Goal: Register for event/course

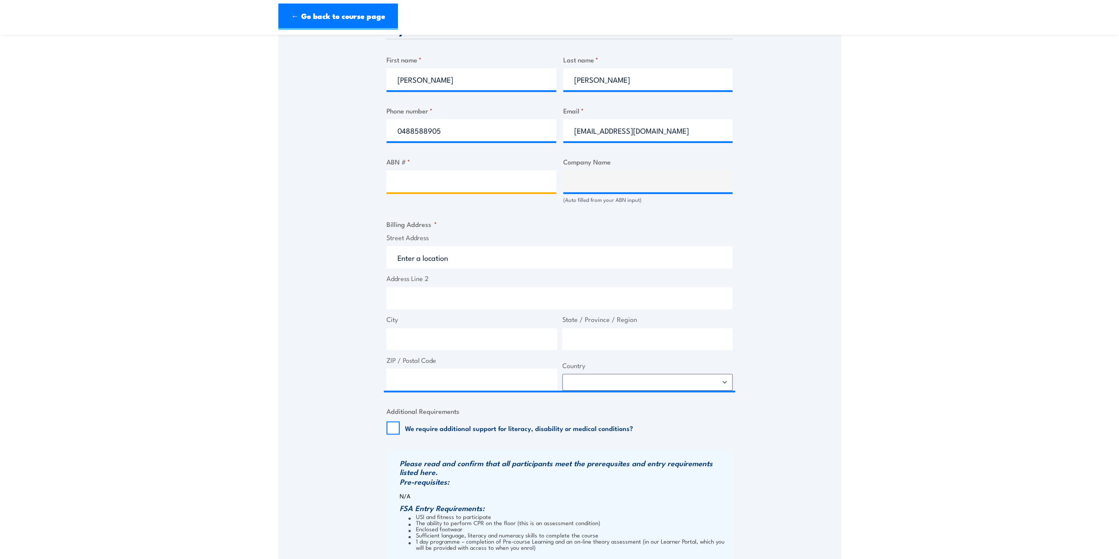
click at [424, 183] on input "ABN # *" at bounding box center [472, 181] width 170 height 22
paste input "12 161 713 015"
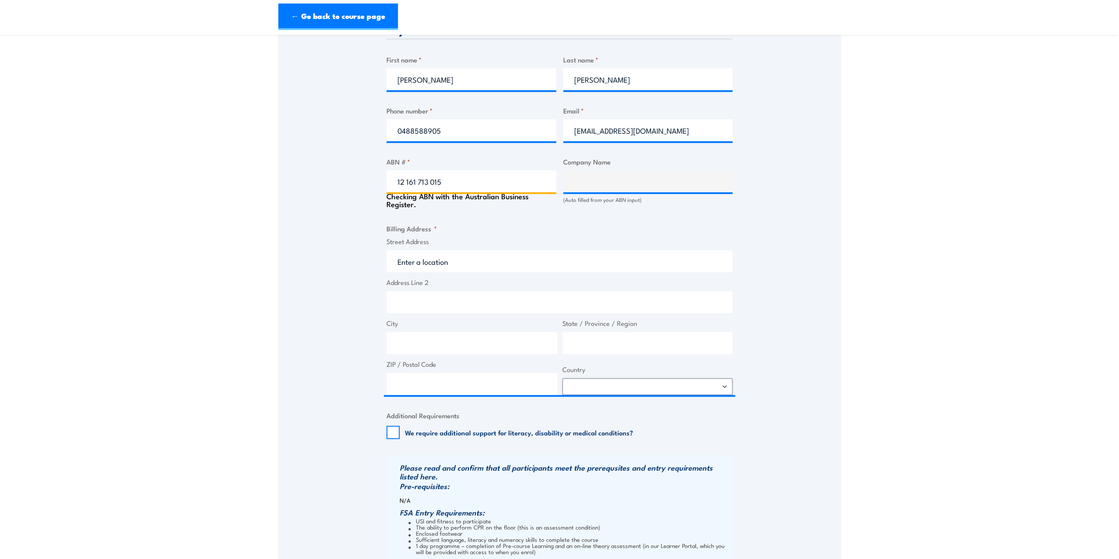
type input "12 161 713 015"
type input "TIMBERLINK AUSTRALIA PTY LIMITED"
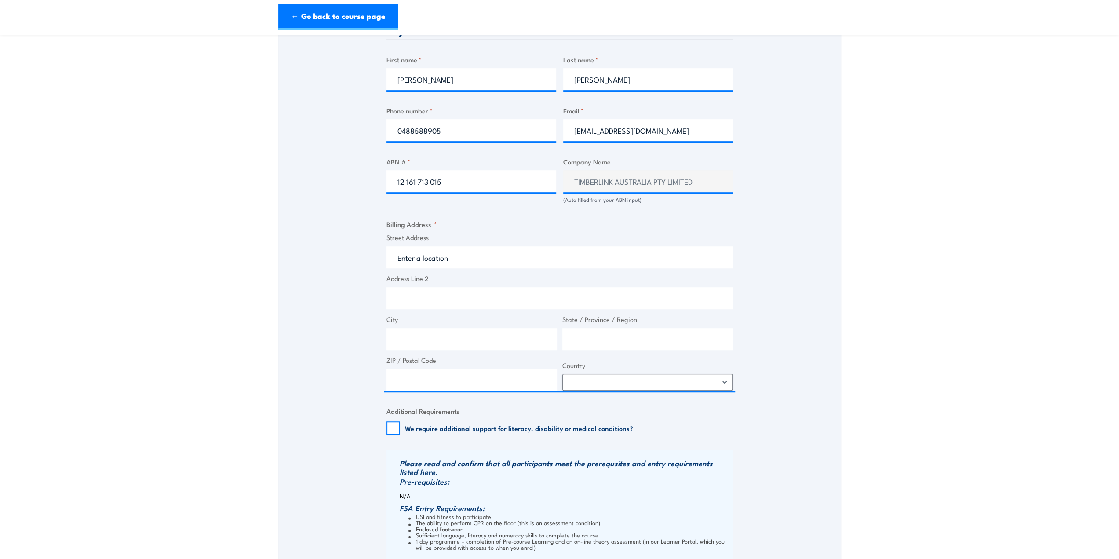
click at [295, 239] on div "Speak to a specialist CALL [PHONE_NUMBER] CALL [PHONE_NUMBER] " * " indicates r…" at bounding box center [559, 189] width 563 height 953
click at [441, 260] on input "Street Address" at bounding box center [560, 257] width 346 height 22
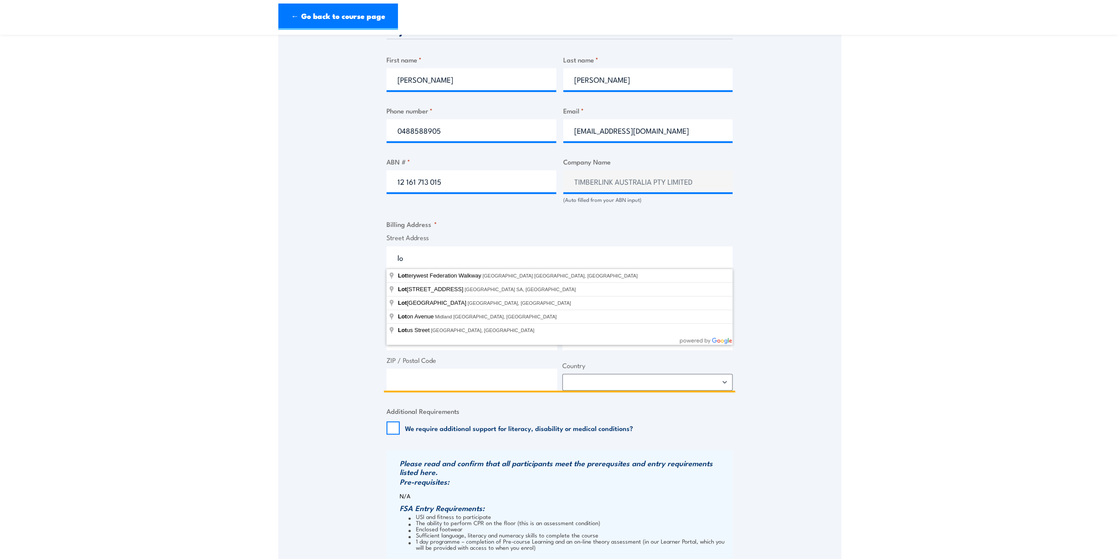
type input "l"
type input "[STREET_ADDRESS]"
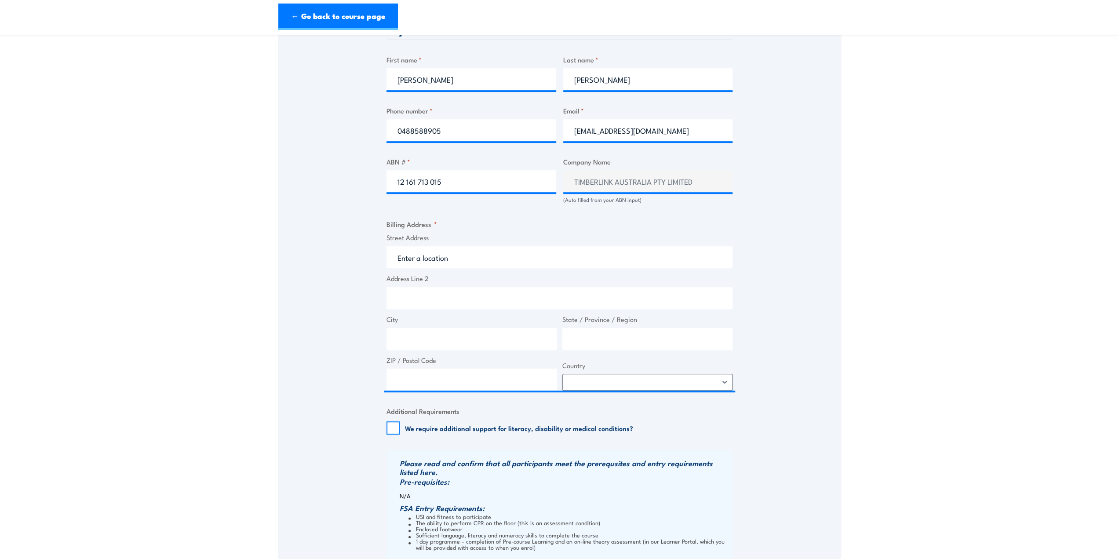
type input "[STREET_ADDRESS]"
type input "Knoxfield"
type input "Victoria"
type input "3180"
select select "[GEOGRAPHIC_DATA]"
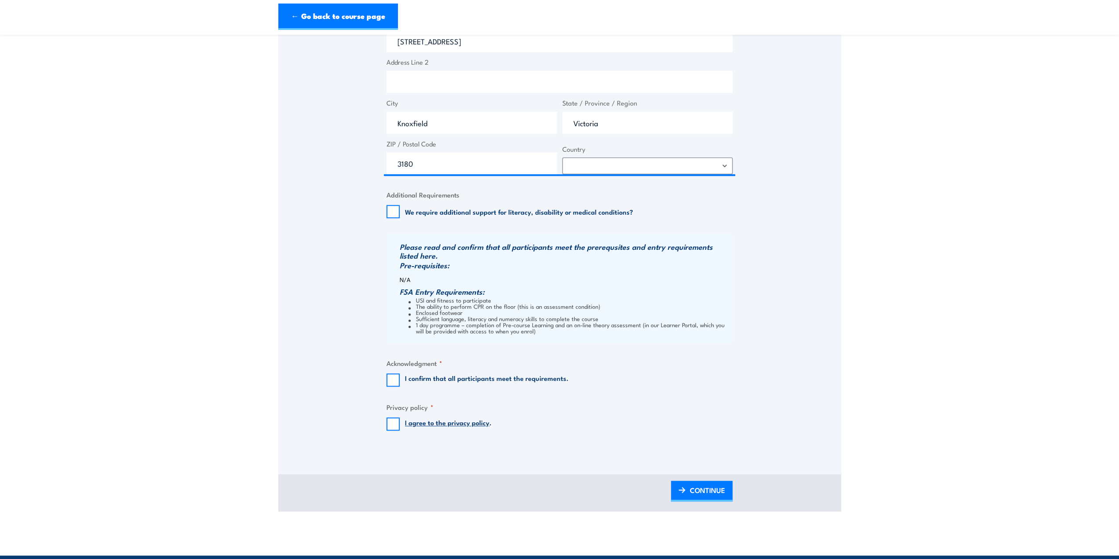
scroll to position [660, 0]
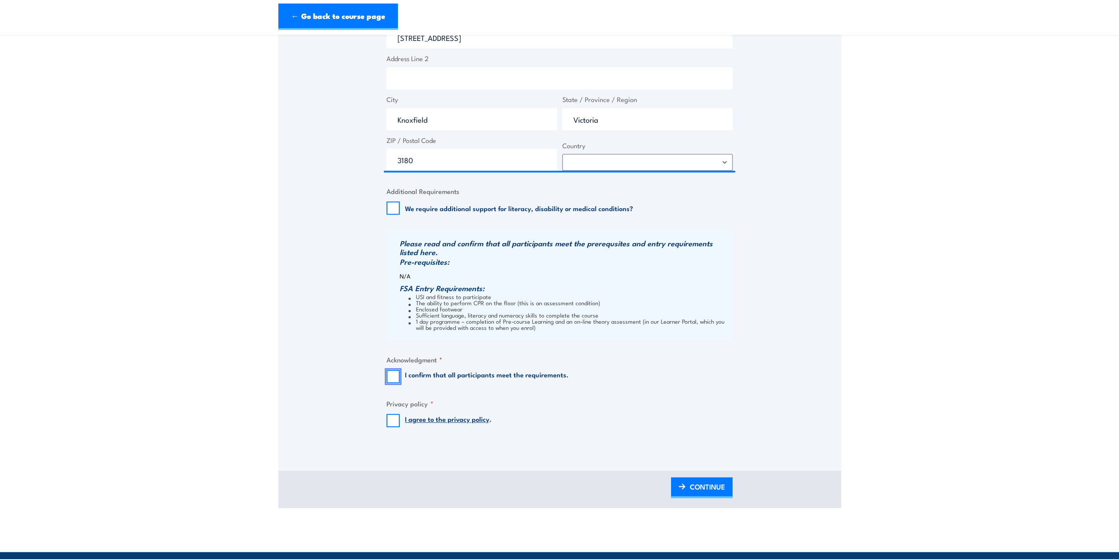
click at [395, 378] on input "I confirm that all participants meet the requirements." at bounding box center [393, 376] width 13 height 13
checkbox input "true"
click at [395, 422] on input "I agree to the privacy policy ." at bounding box center [393, 420] width 13 height 13
checkbox input "true"
click at [700, 487] on span "CONTINUE" at bounding box center [707, 486] width 35 height 23
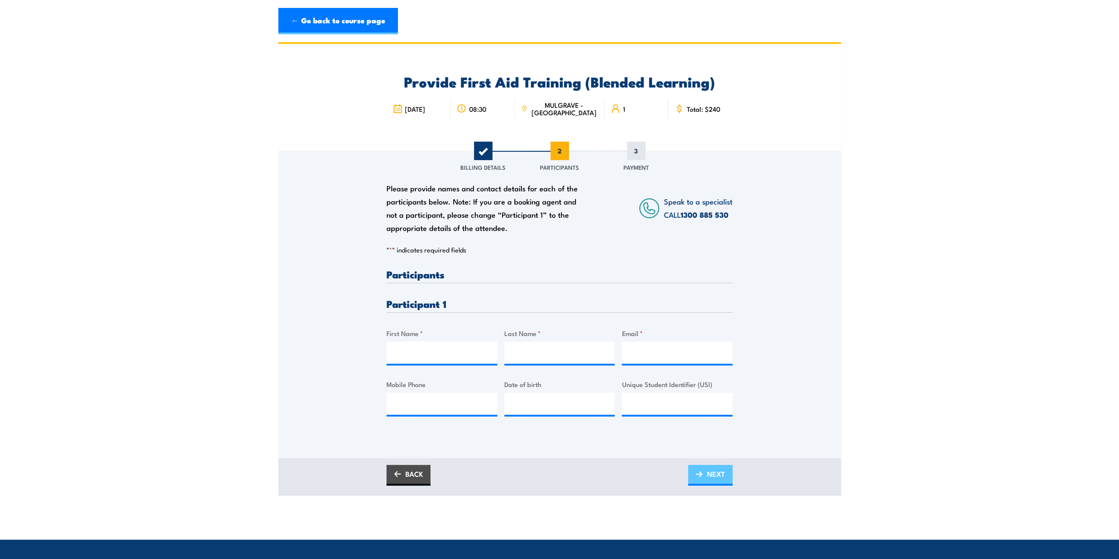
scroll to position [0, 0]
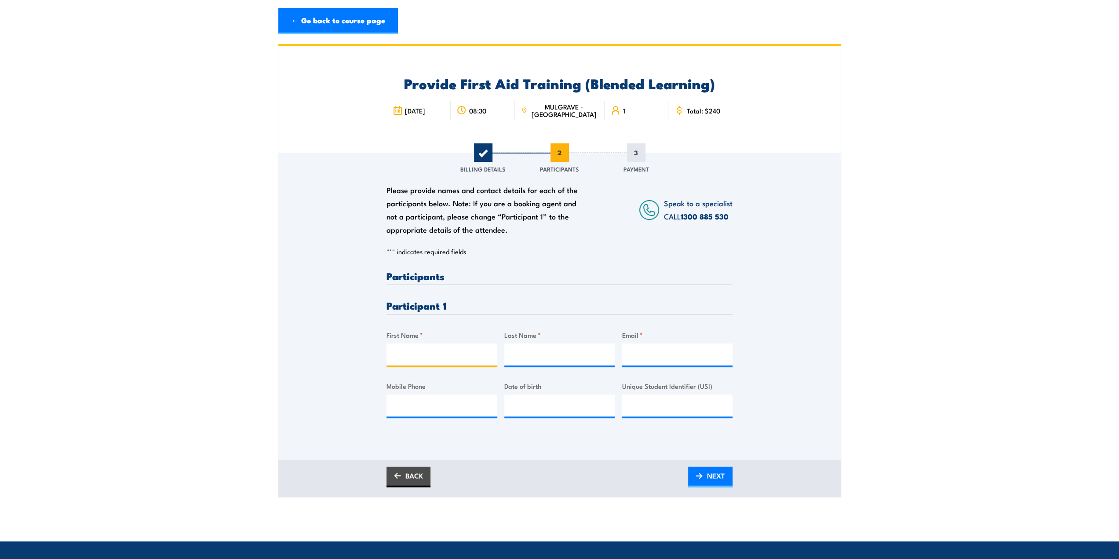
click at [421, 354] on input "First Name *" at bounding box center [442, 355] width 111 height 22
type input "[PERSON_NAME]"
click at [522, 354] on input "Last Name *" at bounding box center [560, 355] width 111 height 22
type input "Green"
click at [631, 356] on input "Email *" at bounding box center [677, 355] width 111 height 22
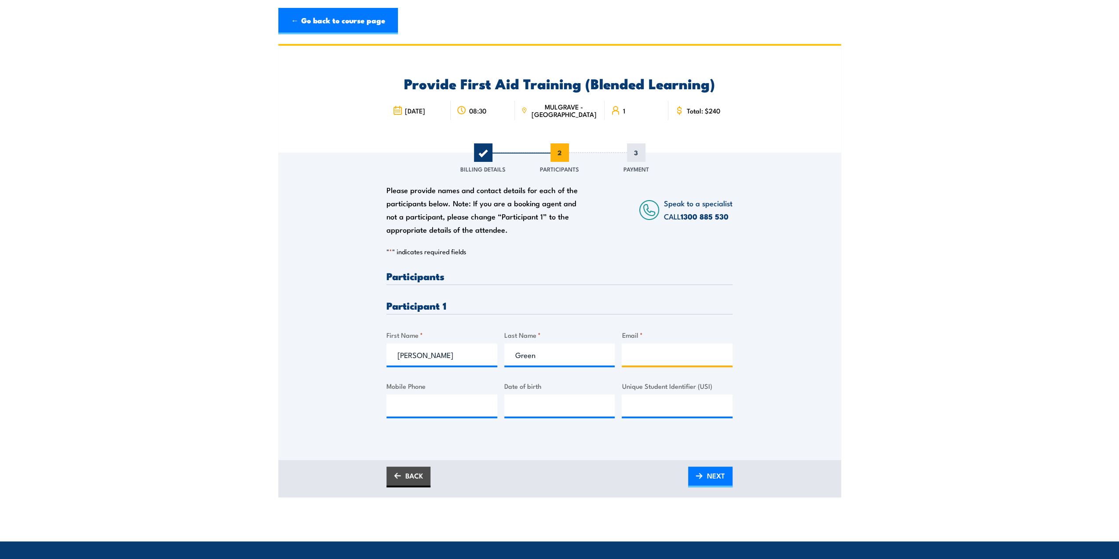
click at [658, 355] on input "Email *" at bounding box center [677, 355] width 111 height 22
paste input "mailto:[EMAIL_ADDRESS][DOMAIN_NAME]"
click at [773, 344] on div "Please provide names and contact details for each of the participants below. No…" at bounding box center [559, 294] width 563 height 283
click at [655, 357] on input "mailto:[EMAIL_ADDRESS][DOMAIN_NAME]" at bounding box center [677, 355] width 111 height 22
type input "[EMAIL_ADDRESS][DOMAIN_NAME]"
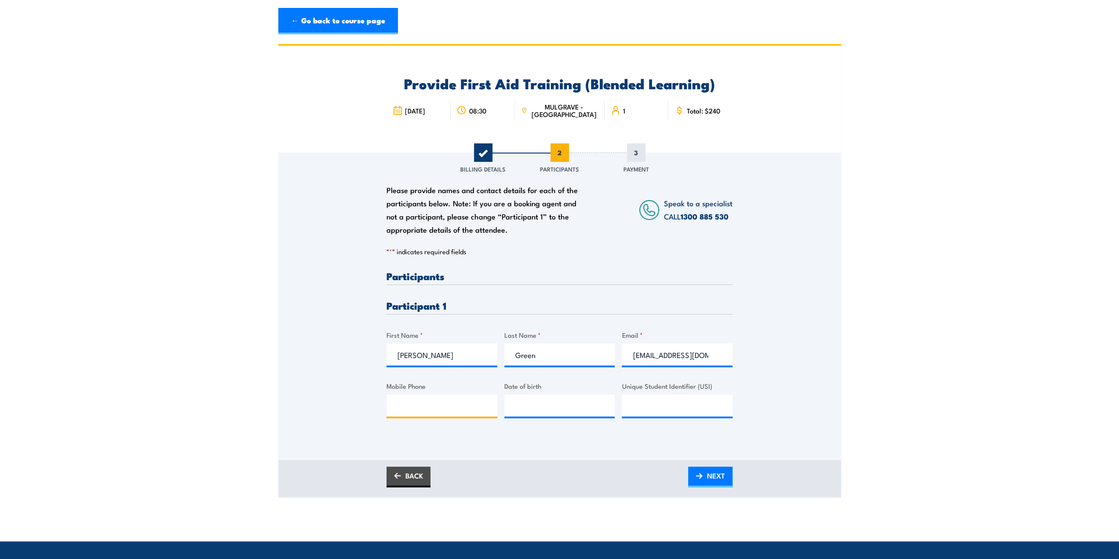
click at [418, 408] on input "Mobile Phone" at bounding box center [442, 406] width 111 height 22
paste input "418 842 326"
type input "0418 842 326"
click at [716, 476] on span "NEXT" at bounding box center [716, 475] width 18 height 23
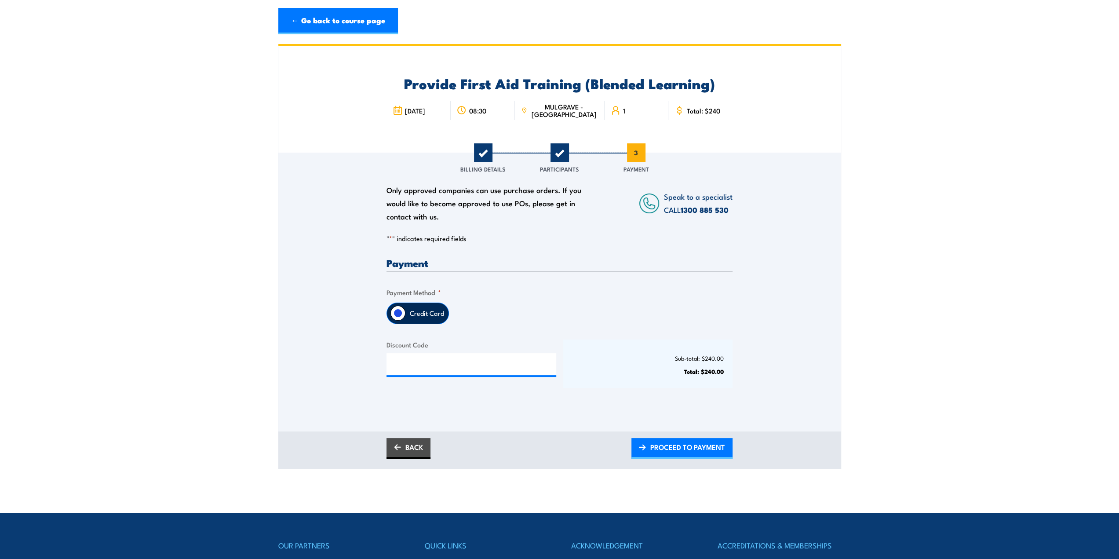
click at [421, 313] on label "Credit Card" at bounding box center [427, 313] width 43 height 21
click at [406, 313] on input "Credit Card" at bounding box center [398, 313] width 15 height 15
click at [669, 446] on span "PROCEED TO PAYMENT" at bounding box center [688, 446] width 75 height 23
